Goal: Navigation & Orientation: Find specific page/section

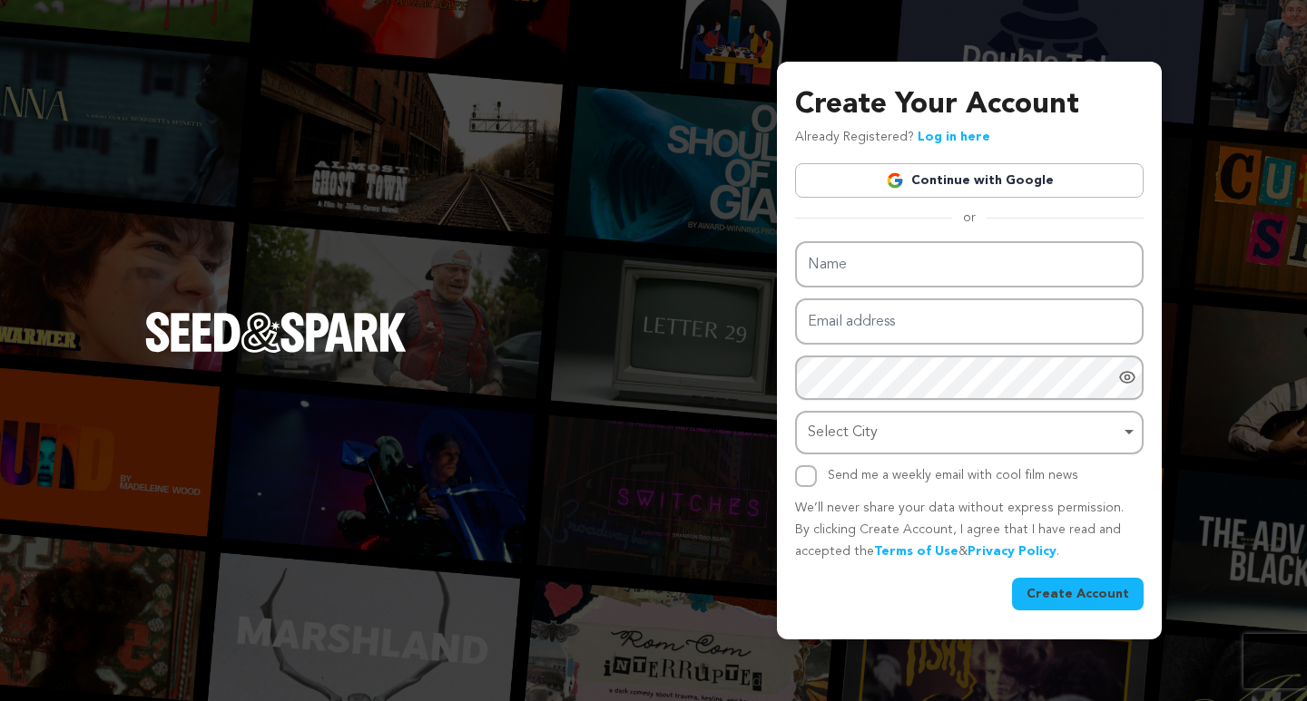
click at [927, 185] on link "Continue with Google" at bounding box center [969, 180] width 348 height 34
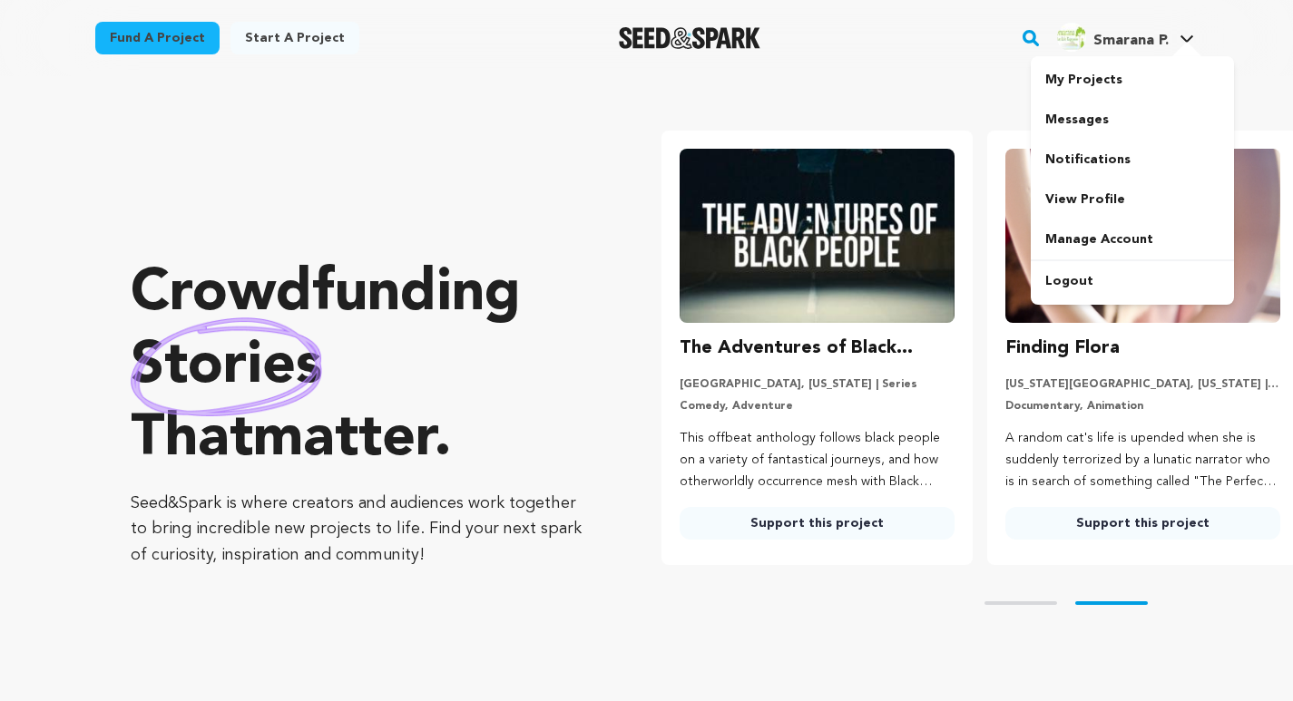
click at [1186, 36] on icon at bounding box center [1187, 38] width 15 height 9
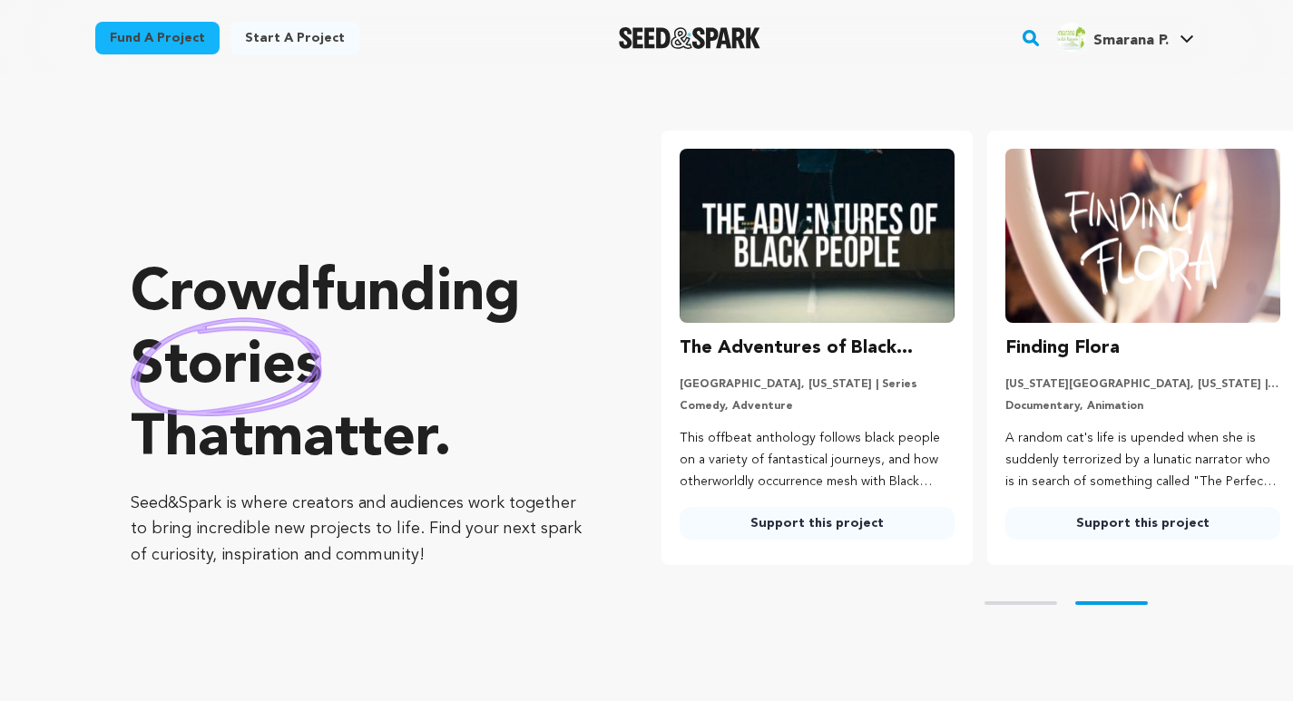
scroll to position [0, 340]
